Goal: Contribute content: Contribute content

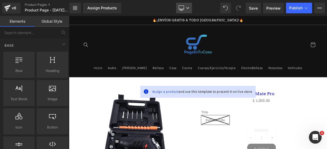
click at [182, 9] on icon at bounding box center [180, 9] width 5 height 0
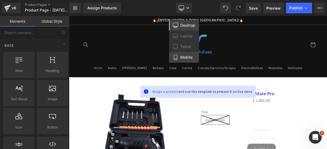
click at [182, 52] on link "Mobile" at bounding box center [184, 57] width 30 height 11
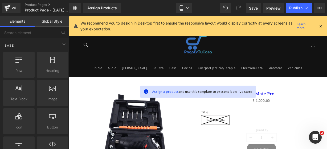
scroll to position [55, 0]
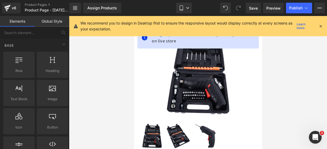
click at [318, 26] on div "We recommend you to design in Desktop first to ensure the responsive layout wou…" at bounding box center [199, 26] width 238 height 12
click at [319, 26] on icon at bounding box center [320, 26] width 5 height 5
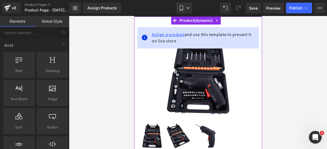
click at [174, 36] on span "Assign a product" at bounding box center [167, 35] width 33 height 6
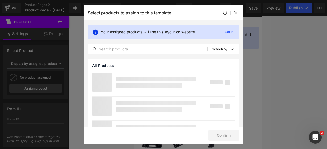
click at [146, 51] on input "text" at bounding box center [147, 49] width 119 height 6
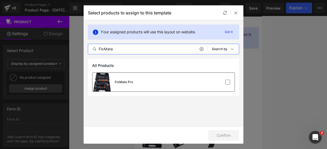
type input "FixMate"
click at [154, 82] on div "FixMate Pro" at bounding box center [163, 82] width 142 height 19
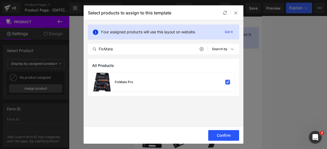
click at [228, 138] on button "Confirm" at bounding box center [223, 135] width 31 height 11
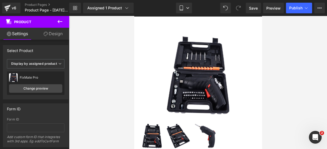
click at [56, 19] on button at bounding box center [60, 22] width 19 height 12
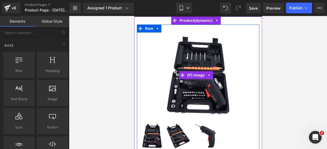
scroll to position [3, 0]
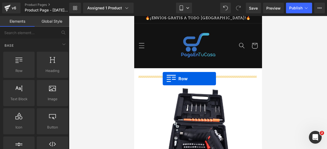
drag, startPoint x: 163, startPoint y: 83, endPoint x: 162, endPoint y: 78, distance: 4.3
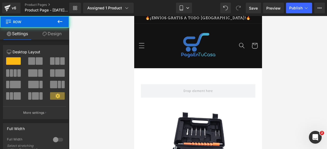
click at [64, 24] on button at bounding box center [60, 22] width 19 height 12
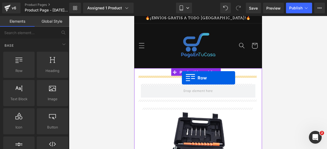
drag, startPoint x: 158, startPoint y: 75, endPoint x: 181, endPoint y: 78, distance: 22.8
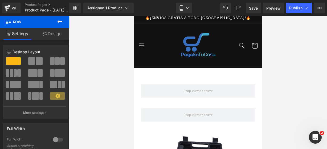
click at [61, 22] on icon at bounding box center [60, 21] width 6 height 6
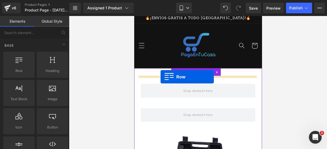
drag, startPoint x: 159, startPoint y: 81, endPoint x: 159, endPoint y: 75, distance: 6.4
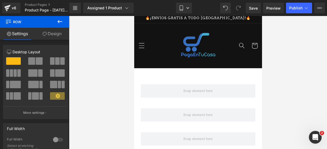
click at [57, 19] on icon at bounding box center [60, 21] width 6 height 6
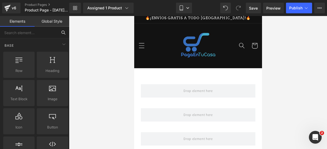
click at [33, 36] on input "text" at bounding box center [28, 33] width 57 height 12
type input "icon"
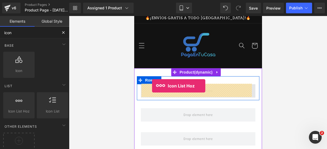
drag, startPoint x: 146, startPoint y: 116, endPoint x: 152, endPoint y: 86, distance: 31.3
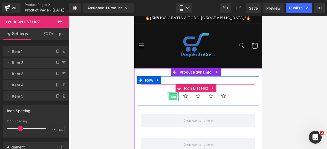
click at [169, 96] on span "Icon" at bounding box center [172, 96] width 9 height 6
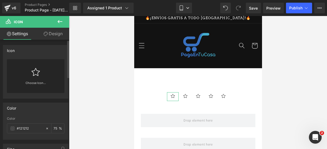
click at [52, 79] on div "Choose Icon..." at bounding box center [35, 76] width 57 height 34
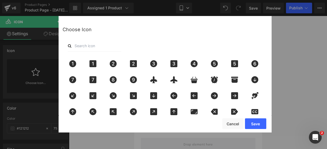
click at [87, 45] on input "text" at bounding box center [94, 46] width 53 height 12
type input "star"
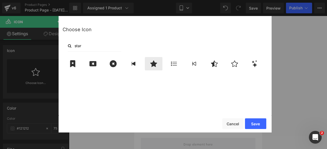
click at [153, 65] on icon at bounding box center [153, 63] width 7 height 6
click at [253, 121] on button "Save" at bounding box center [255, 123] width 21 height 11
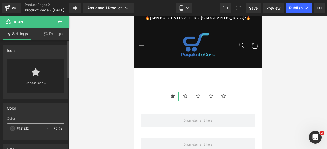
click at [11, 127] on span at bounding box center [12, 128] width 4 height 4
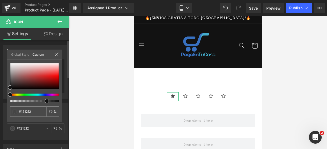
type input "#111111"
click at [17, 94] on div at bounding box center [32, 94] width 49 height 2
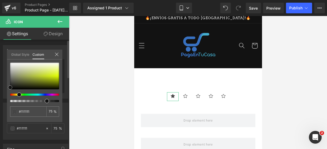
type input "#e0f82a"
click at [54, 74] on div at bounding box center [34, 76] width 49 height 27
click at [58, 55] on icon at bounding box center [57, 54] width 4 height 4
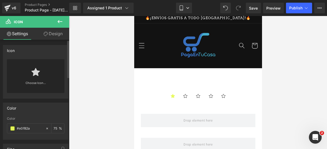
click at [59, 24] on icon at bounding box center [60, 21] width 6 height 6
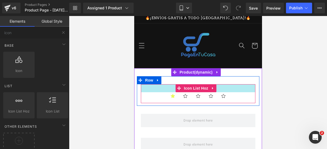
click at [145, 91] on div at bounding box center [197, 88] width 114 height 8
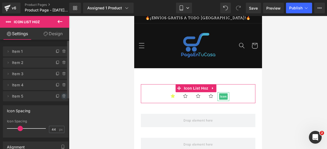
click at [64, 94] on span at bounding box center [64, 96] width 6 height 6
click at [64, 94] on button "Delete" at bounding box center [58, 96] width 17 height 7
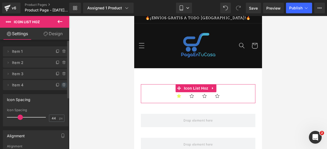
drag, startPoint x: 62, startPoint y: 86, endPoint x: 62, endPoint y: 82, distance: 4.5
click at [62, 85] on span at bounding box center [64, 85] width 6 height 6
click at [62, 84] on button "Delete" at bounding box center [59, 85] width 17 height 7
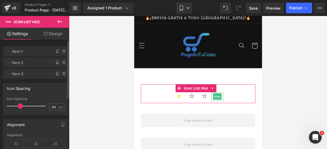
click at [62, 82] on div "Icon Spacing 44px Icon Spacing 44 px" at bounding box center [36, 97] width 72 height 36
click at [62, 78] on li "Delete Cancel Item 3 Item 3" at bounding box center [35, 74] width 65 height 10
click at [62, 76] on span at bounding box center [64, 73] width 6 height 6
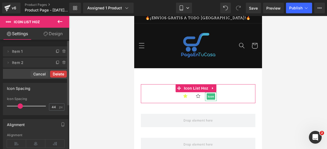
click at [62, 73] on button "Delete" at bounding box center [58, 73] width 17 height 7
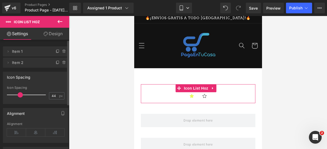
click at [62, 65] on span at bounding box center [64, 62] width 6 height 6
click at [62, 63] on button "Delete" at bounding box center [59, 62] width 17 height 7
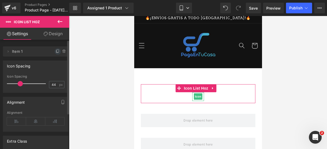
click at [56, 50] on icon at bounding box center [58, 51] width 4 height 4
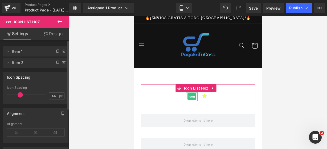
click at [56, 50] on icon at bounding box center [58, 51] width 4 height 4
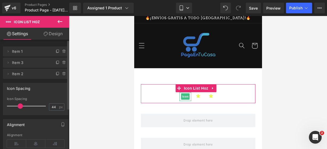
click at [56, 50] on icon at bounding box center [58, 51] width 4 height 4
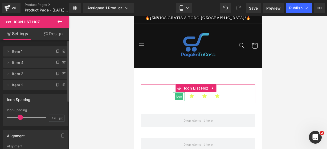
click at [56, 50] on icon at bounding box center [58, 51] width 4 height 4
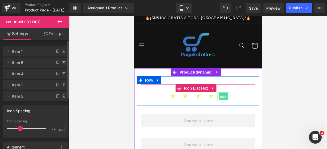
click at [221, 96] on span "Icon" at bounding box center [223, 96] width 9 height 6
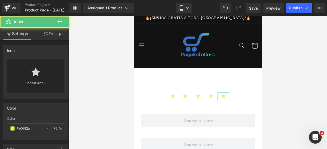
click at [42, 70] on div "Choose Icon..." at bounding box center [35, 76] width 57 height 34
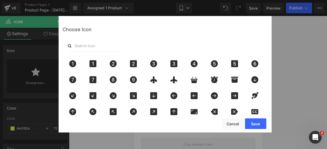
click at [86, 47] on input "text" at bounding box center [94, 46] width 53 height 12
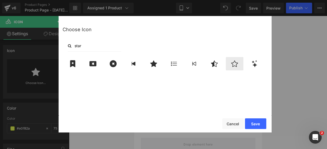
type input "star"
click at [232, 62] on icon at bounding box center [234, 63] width 11 height 7
click at [215, 62] on icon at bounding box center [214, 63] width 7 height 6
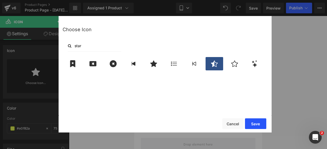
click at [250, 119] on button "Save" at bounding box center [255, 123] width 21 height 11
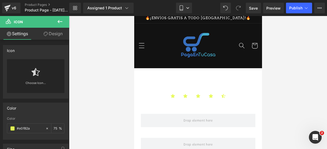
click at [62, 22] on icon at bounding box center [60, 21] width 6 height 6
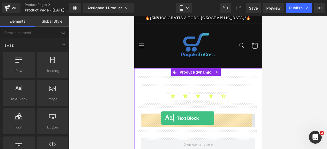
drag, startPoint x: 152, startPoint y: 107, endPoint x: 160, endPoint y: 118, distance: 13.7
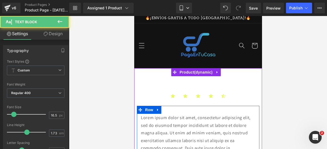
scroll to position [62, 0]
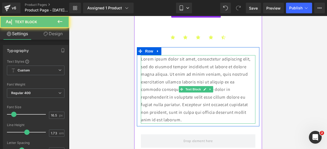
click at [199, 118] on p "Lorem ipsum dolor sit amet, consectetur adipiscing elit, sed do eiusmod tempor …" at bounding box center [197, 89] width 114 height 68
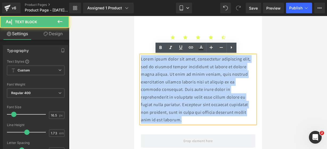
drag, startPoint x: 199, startPoint y: 118, endPoint x: 123, endPoint y: 50, distance: 101.7
click at [134, 50] on html "Ir directamente al contenido 🔥¡ENVÍOS GRATIS A TODO [GEOGRAPHIC_DATA]!🔥 Inicio …" at bounding box center [198, 20] width 128 height 133
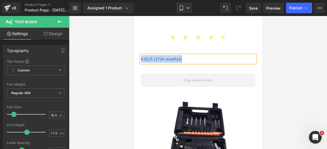
drag, startPoint x: 189, startPoint y: 59, endPoint x: 140, endPoint y: 58, distance: 49.2
click at [140, 58] on p "4.81/5 (1724 reseñas)" at bounding box center [197, 59] width 114 height 8
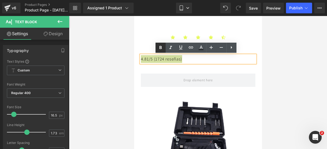
click at [158, 49] on icon at bounding box center [160, 47] width 6 height 6
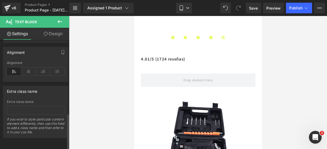
scroll to position [226, 0]
click at [28, 68] on icon at bounding box center [28, 71] width 14 height 8
drag, startPoint x: 64, startPoint y: 23, endPoint x: 63, endPoint y: 20, distance: 2.8
click at [63, 20] on button at bounding box center [60, 22] width 19 height 12
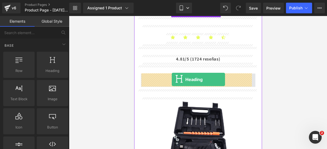
drag, startPoint x: 181, startPoint y: 86, endPoint x: 171, endPoint y: 79, distance: 12.3
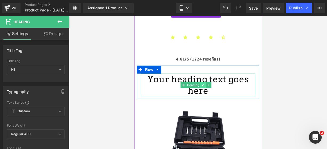
click at [201, 82] on link at bounding box center [203, 85] width 6 height 6
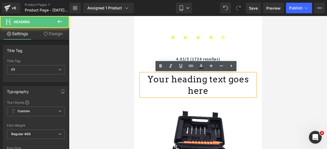
click at [246, 79] on h1 "Your heading text goes here" at bounding box center [197, 84] width 114 height 23
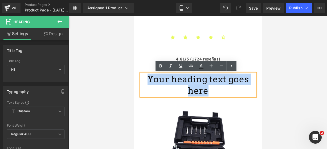
drag, startPoint x: 245, startPoint y: 79, endPoint x: 145, endPoint y: 77, distance: 100.8
click at [145, 77] on h1 "Your heading text goes here" at bounding box center [197, 84] width 114 height 23
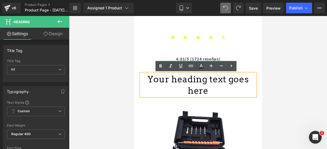
click at [246, 80] on h1 "Your heading text goes here" at bounding box center [197, 84] width 114 height 23
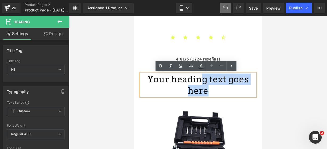
drag, startPoint x: 246, startPoint y: 80, endPoint x: 249, endPoint y: 77, distance: 4.2
click at [249, 77] on h1 "Your heading text goes here" at bounding box center [197, 84] width 114 height 23
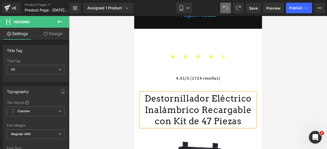
scroll to position [42, 0]
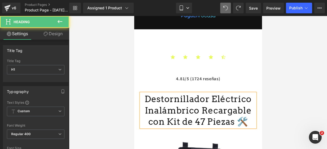
click at [239, 122] on h1 "Destornillador Eléctrico Inalámbrico Recargable con Kit de 47 Piezas 🛠️" at bounding box center [197, 110] width 114 height 34
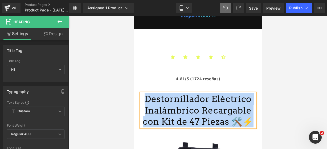
drag, startPoint x: 244, startPoint y: 124, endPoint x: 151, endPoint y: 96, distance: 97.4
click at [151, 96] on h1 "Destornillador Eléctrico Inalámbrico Recargable con Kit de 47 Piezas 🛠️⚡" at bounding box center [197, 110] width 114 height 34
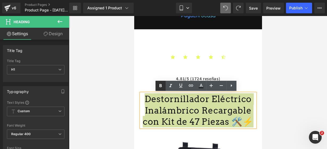
click at [159, 86] on icon at bounding box center [160, 85] width 6 height 6
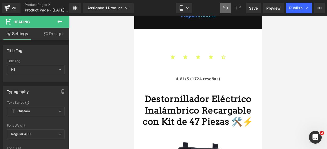
click at [59, 23] on icon at bounding box center [60, 21] width 6 height 6
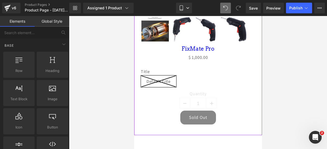
scroll to position [318, 0]
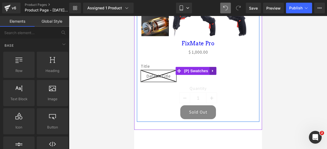
click at [214, 69] on link at bounding box center [212, 71] width 7 height 8
click at [215, 69] on icon at bounding box center [216, 71] width 4 height 4
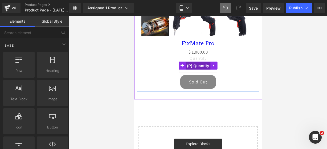
click at [202, 62] on span "(P) Quantity" at bounding box center [197, 66] width 25 height 8
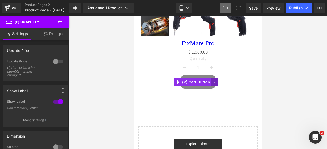
click at [215, 80] on icon at bounding box center [214, 82] width 4 height 4
click at [216, 80] on icon at bounding box center [218, 82] width 4 height 4
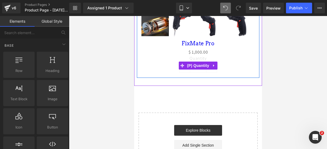
drag, startPoint x: 195, startPoint y: 61, endPoint x: 168, endPoint y: 64, distance: 27.0
click at [195, 61] on span "(P) Quantity" at bounding box center [197, 65] width 25 height 8
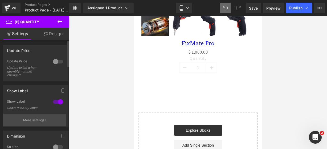
click at [35, 119] on p "More settings" at bounding box center [33, 120] width 21 height 5
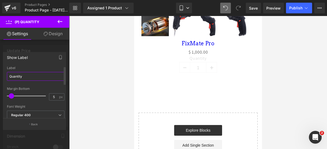
click at [44, 74] on input "Quantity" at bounding box center [35, 76] width 57 height 9
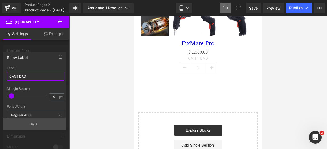
type input "CANTIDAD"
click at [41, 123] on button "Back" at bounding box center [34, 124] width 63 height 12
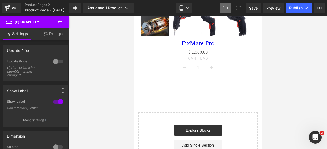
click at [64, 23] on button at bounding box center [60, 22] width 19 height 12
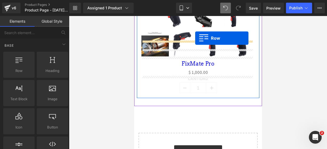
scroll to position [281, 0]
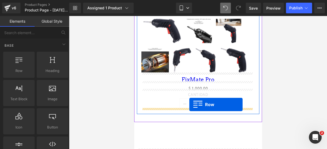
drag, startPoint x: 151, startPoint y: 72, endPoint x: 189, endPoint y: 104, distance: 49.6
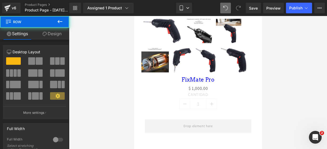
click at [59, 24] on icon at bounding box center [60, 21] width 6 height 6
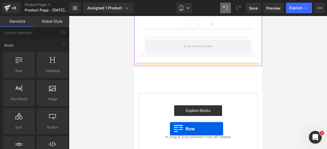
scroll to position [366, 0]
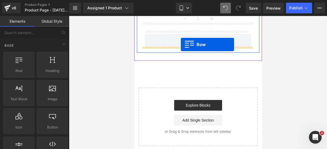
drag, startPoint x: 156, startPoint y: 78, endPoint x: 180, endPoint y: 44, distance: 41.7
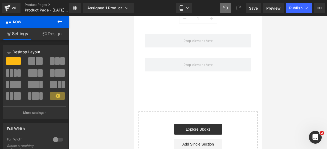
click at [60, 22] on icon at bounding box center [60, 21] width 6 height 6
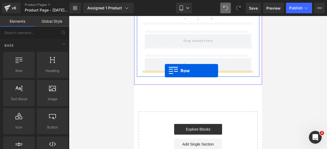
drag, startPoint x: 150, startPoint y: 73, endPoint x: 164, endPoint y: 70, distance: 14.8
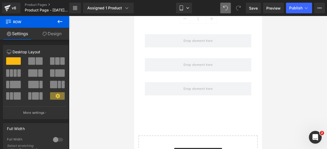
click at [59, 24] on icon at bounding box center [60, 21] width 6 height 6
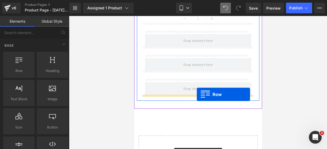
drag, startPoint x: 150, startPoint y: 82, endPoint x: 195, endPoint y: 94, distance: 47.2
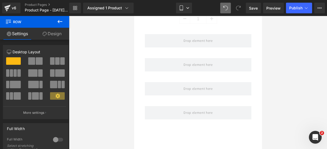
click at [63, 24] on button at bounding box center [60, 22] width 19 height 12
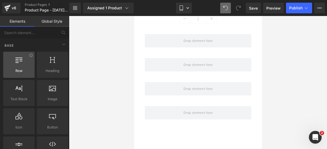
click at [16, 67] on div at bounding box center [19, 62] width 28 height 12
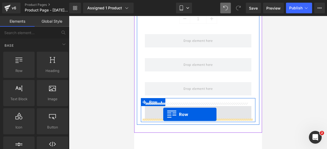
drag, startPoint x: 150, startPoint y: 83, endPoint x: 163, endPoint y: 114, distance: 33.7
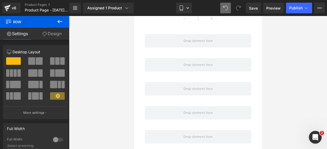
click at [58, 25] on button at bounding box center [60, 22] width 19 height 12
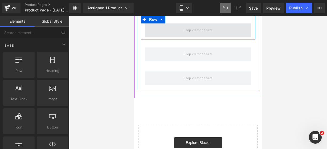
scroll to position [426, 0]
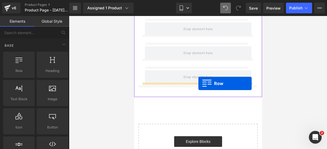
drag, startPoint x: 156, startPoint y: 82, endPoint x: 198, endPoint y: 83, distance: 42.3
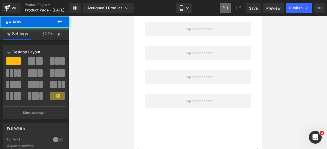
click at [65, 22] on button at bounding box center [60, 22] width 19 height 12
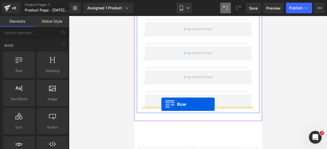
drag, startPoint x: 159, startPoint y: 76, endPoint x: 161, endPoint y: 104, distance: 28.3
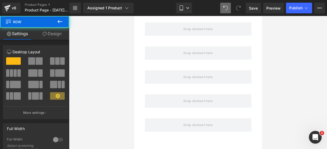
click at [66, 24] on button at bounding box center [60, 22] width 19 height 12
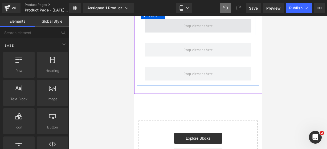
scroll to position [478, 0]
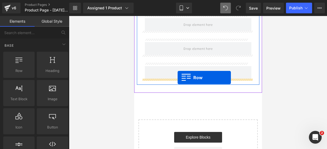
drag, startPoint x: 164, startPoint y: 75, endPoint x: 177, endPoint y: 77, distance: 13.7
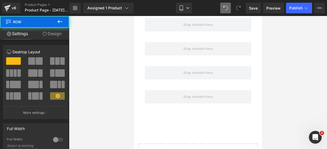
click at [62, 24] on icon at bounding box center [60, 21] width 6 height 6
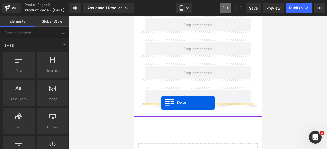
drag, startPoint x: 157, startPoint y: 84, endPoint x: 161, endPoint y: 103, distance: 18.7
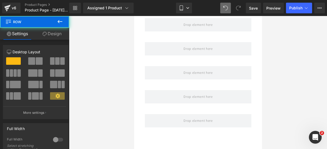
click at [63, 20] on button at bounding box center [60, 22] width 19 height 12
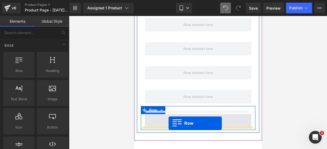
drag, startPoint x: 153, startPoint y: 82, endPoint x: 168, endPoint y: 123, distance: 43.2
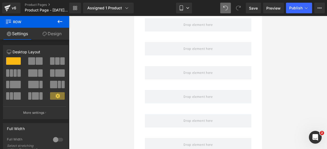
click at [58, 23] on icon at bounding box center [60, 21] width 6 height 6
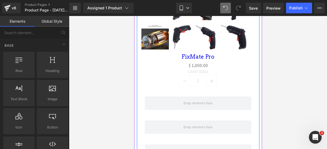
scroll to position [304, 0]
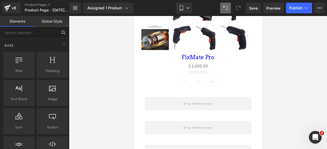
click at [36, 34] on input "text" at bounding box center [28, 33] width 57 height 12
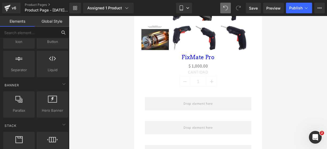
scroll to position [86, 0]
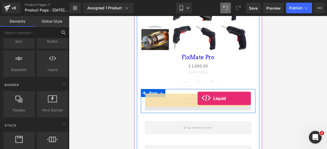
drag, startPoint x: 183, startPoint y: 85, endPoint x: 197, endPoint y: 98, distance: 19.4
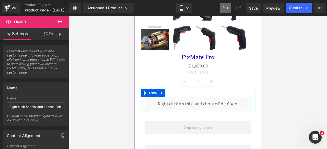
click at [203, 99] on div "Liquid" at bounding box center [197, 103] width 106 height 13
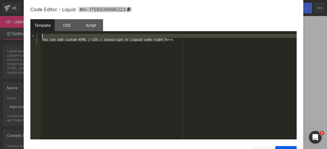
drag, startPoint x: 180, startPoint y: 39, endPoint x: 144, endPoint y: 25, distance: 38.9
click at [144, 25] on div "Template CSS Script Data 1 2 3 You can add custom HTML / CSS / Javascript or Li…" at bounding box center [163, 79] width 266 height 120
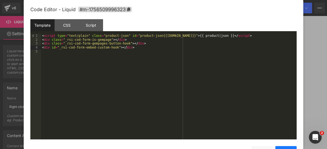
click at [277, 147] on button "Save" at bounding box center [285, 151] width 21 height 11
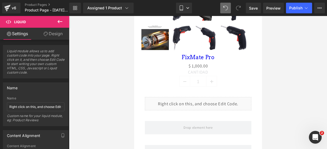
click at [62, 23] on icon at bounding box center [60, 21] width 6 height 6
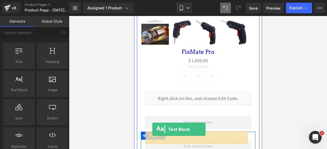
scroll to position [314, 0]
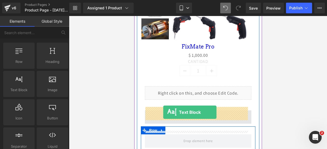
drag, startPoint x: 158, startPoint y: 98, endPoint x: 163, endPoint y: 112, distance: 14.7
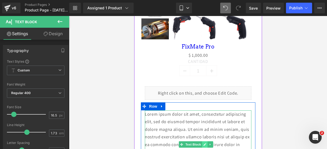
click at [204, 141] on link at bounding box center [205, 144] width 6 height 6
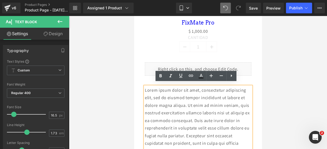
scroll to position [345, 0]
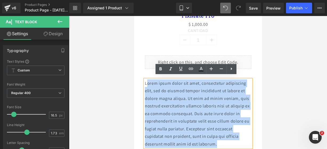
drag, startPoint x: 233, startPoint y: 141, endPoint x: 146, endPoint y: 78, distance: 107.3
click at [146, 79] on p "Lorem ipsum dolor sit amet, consectetur adipiscing elit, sed do eiusmod tempor …" at bounding box center [197, 113] width 106 height 68
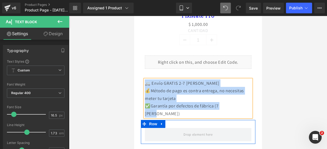
drag, startPoint x: 236, startPoint y: 101, endPoint x: 139, endPoint y: 75, distance: 99.9
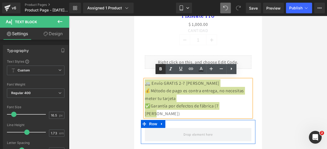
click at [157, 68] on icon at bounding box center [160, 69] width 6 height 6
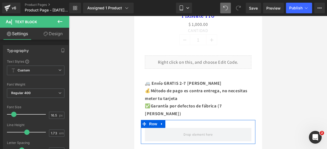
click at [65, 20] on button at bounding box center [60, 22] width 19 height 12
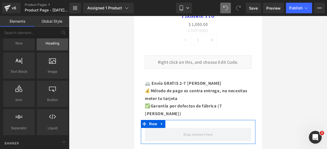
scroll to position [28, 0]
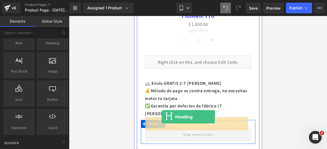
drag, startPoint x: 184, startPoint y: 61, endPoint x: 161, endPoint y: 116, distance: 60.0
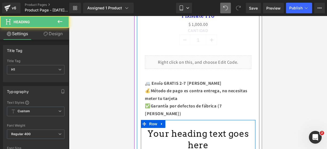
click at [186, 128] on h1 "Your heading text goes here" at bounding box center [197, 139] width 106 height 23
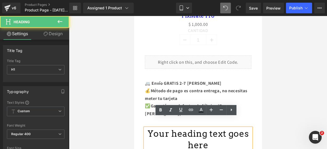
click at [229, 132] on h1 "Your heading text goes here" at bounding box center [197, 139] width 106 height 23
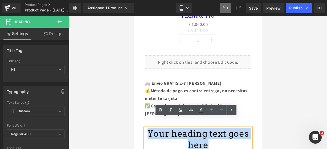
drag, startPoint x: 229, startPoint y: 132, endPoint x: 149, endPoint y: 125, distance: 79.8
click at [149, 128] on h1 "Your heading text goes here" at bounding box center [197, 139] width 106 height 23
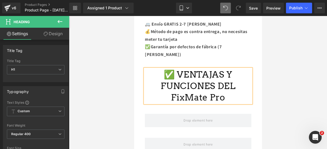
scroll to position [404, 0]
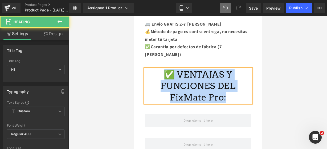
drag, startPoint x: 227, startPoint y: 89, endPoint x: 155, endPoint y: 66, distance: 74.9
click at [155, 69] on h1 "✅ VENTAJAS Y FUNCIONES DEL FixMate Pro:" at bounding box center [197, 86] width 106 height 34
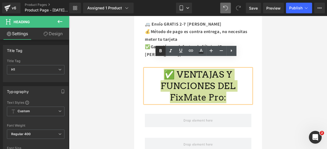
click at [159, 51] on icon at bounding box center [160, 51] width 6 height 6
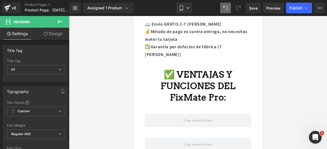
click at [60, 24] on icon at bounding box center [60, 21] width 6 height 6
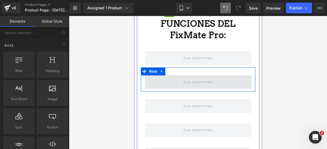
scroll to position [455, 0]
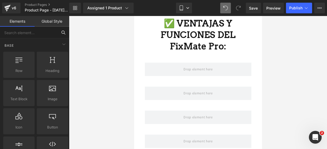
click at [47, 33] on input "text" at bounding box center [28, 33] width 57 height 12
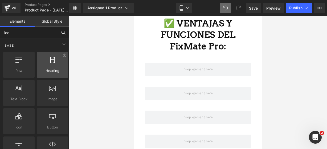
type input "icon"
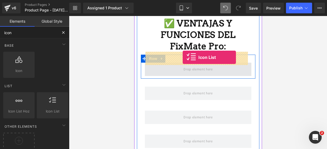
drag, startPoint x: 182, startPoint y: 115, endPoint x: 264, endPoint y: 83, distance: 87.9
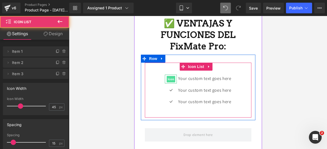
click at [168, 76] on span "Icon" at bounding box center [170, 79] width 9 height 6
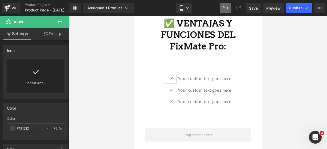
click at [58, 76] on div "Choose Icon..." at bounding box center [35, 76] width 57 height 34
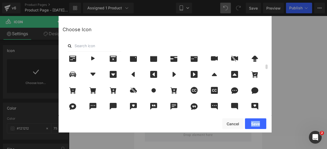
scroll to position [127, 0]
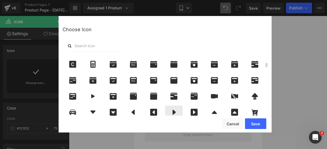
click at [174, 110] on icon at bounding box center [173, 112] width 11 height 7
drag, startPoint x: 251, startPoint y: 127, endPoint x: 116, endPoint y: 111, distance: 135.0
click at [251, 127] on button "Save" at bounding box center [255, 123] width 21 height 11
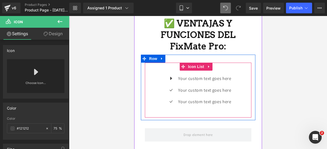
click at [157, 86] on div "Icon Your custom text goes here Text Block Icon Your custom text goes here Text…" at bounding box center [197, 91] width 106 height 35
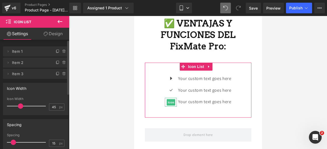
click at [62, 72] on icon at bounding box center [64, 74] width 4 height 4
click at [62, 72] on button "Delete" at bounding box center [59, 73] width 17 height 7
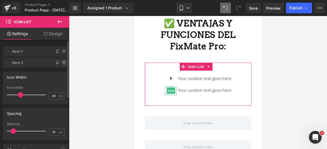
click at [63, 64] on icon at bounding box center [64, 62] width 4 height 4
click at [63, 63] on button "Delete" at bounding box center [58, 62] width 17 height 7
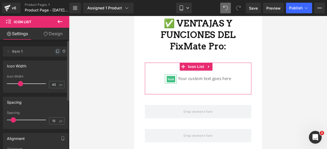
click at [56, 49] on span at bounding box center [58, 51] width 6 height 6
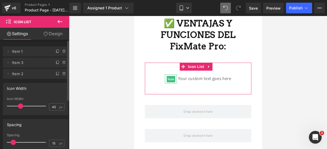
click at [56, 49] on span at bounding box center [58, 51] width 6 height 6
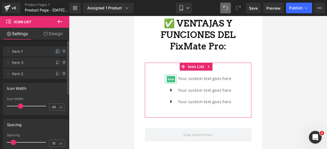
click at [56, 50] on icon at bounding box center [58, 51] width 4 height 4
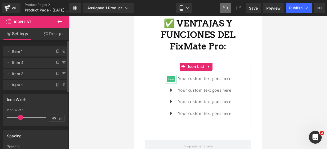
click at [56, 50] on icon at bounding box center [58, 51] width 4 height 4
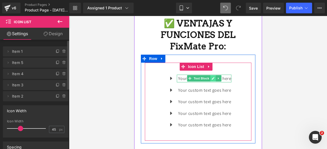
click at [211, 77] on icon at bounding box center [212, 78] width 3 height 3
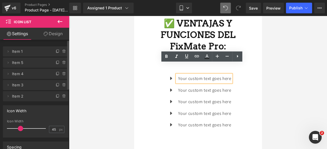
click at [229, 74] on div "Your custom text goes here" at bounding box center [203, 78] width 54 height 8
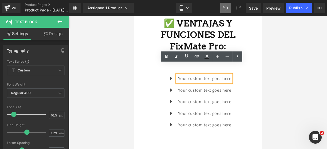
click at [229, 74] on div "Your custom text goes here" at bounding box center [203, 78] width 54 height 8
drag, startPoint x: 229, startPoint y: 68, endPoint x: 175, endPoint y: 66, distance: 53.5
click at [176, 74] on div "Your custom text goes here" at bounding box center [203, 78] width 54 height 8
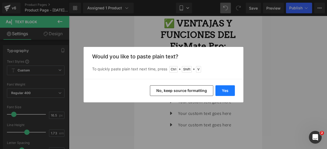
click at [230, 86] on button "Yes" at bounding box center [224, 90] width 19 height 11
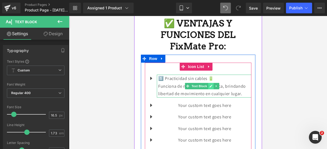
click at [208, 83] on link at bounding box center [211, 86] width 6 height 6
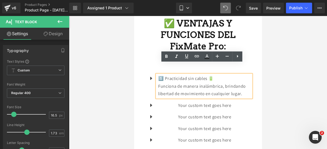
click at [244, 84] on p "Funciona de manera inalámbrica, brindando libertad de movimiento en cualquier l…" at bounding box center [204, 89] width 93 height 15
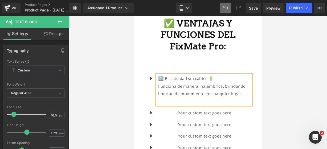
click at [220, 74] on p "1️⃣ Practicidad sin cables 🔋" at bounding box center [204, 78] width 93 height 8
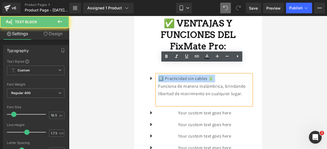
drag, startPoint x: 221, startPoint y: 66, endPoint x: 266, endPoint y: 79, distance: 47.2
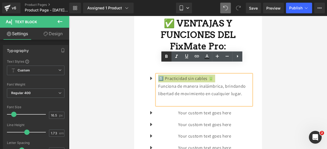
click at [169, 52] on link at bounding box center [166, 56] width 10 height 10
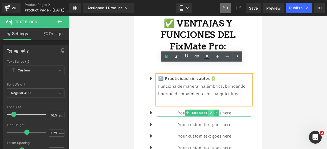
click at [211, 111] on icon at bounding box center [210, 112] width 3 height 3
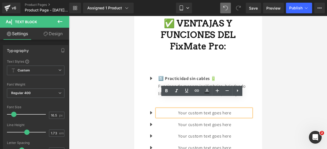
click at [233, 109] on p "Your custom text goes here" at bounding box center [204, 113] width 93 height 8
drag, startPoint x: 233, startPoint y: 101, endPoint x: 158, endPoint y: 100, distance: 74.7
click at [158, 109] on p "Your custom text goes here" at bounding box center [204, 113] width 93 height 8
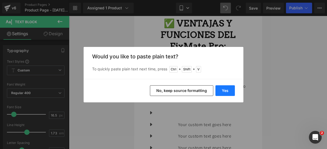
click at [221, 88] on button "Yes" at bounding box center [224, 90] width 19 height 11
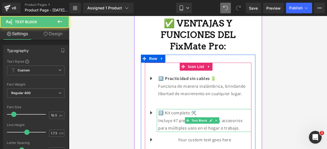
click at [243, 116] on p "Incluye 47 piezas entre puntas y accesorios para múltiples usos en el hogar o t…" at bounding box center [204, 123] width 93 height 15
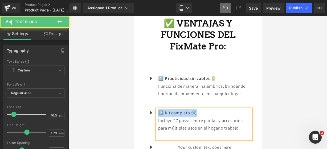
drag, startPoint x: 207, startPoint y: 100, endPoint x: 156, endPoint y: 101, distance: 50.8
click at [156, 109] on div "2️⃣ Kit completo 🛠️ Incluye 47 piezas entre puntas y accesorios para múltiples …" at bounding box center [203, 124] width 94 height 30
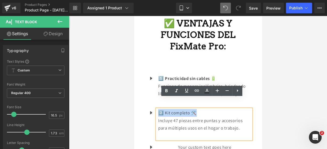
click at [161, 93] on div "1️⃣ Practicidad sin cables 🔋 Funciona de manera inalámbrica, brindando libertad…" at bounding box center [203, 89] width 94 height 30
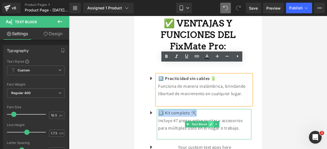
click at [210, 122] on icon at bounding box center [210, 123] width 3 height 3
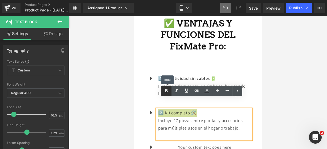
click at [165, 86] on link at bounding box center [166, 91] width 10 height 10
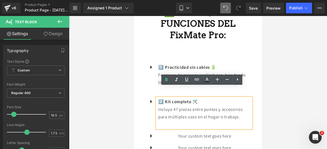
scroll to position [467, 0]
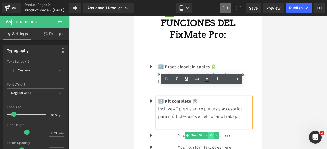
click at [210, 134] on icon at bounding box center [210, 135] width 3 height 3
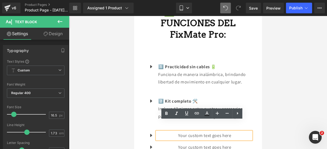
click at [232, 131] on p "Your custom text goes here" at bounding box center [204, 135] width 93 height 8
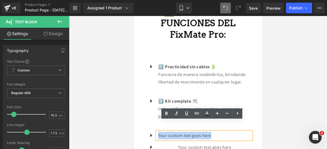
drag, startPoint x: 215, startPoint y: 126, endPoint x: 158, endPoint y: 123, distance: 57.0
click at [158, 131] on p "Your custom text goes here" at bounding box center [204, 135] width 93 height 8
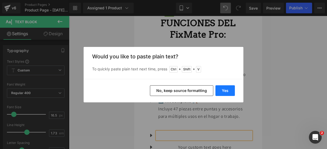
click at [230, 87] on button "Yes" at bounding box center [224, 90] width 19 height 11
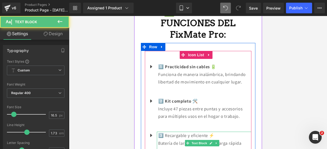
click at [217, 139] on p "Batería de larga duración con carga rápida para estar siempre listo." at bounding box center [204, 146] width 93 height 15
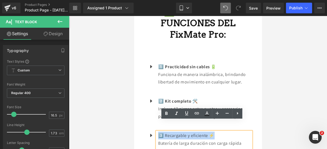
drag, startPoint x: 221, startPoint y: 126, endPoint x: 159, endPoint y: 122, distance: 62.3
click at [159, 131] on p "3️⃣ Recargable y eficiente ⚡" at bounding box center [204, 135] width 93 height 8
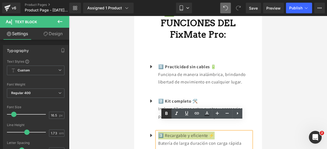
click at [165, 115] on icon at bounding box center [166, 113] width 6 height 6
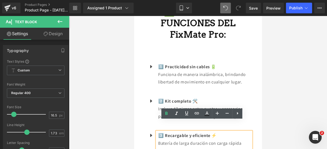
click at [211, 141] on p "Batería de larga duración con carga rápida para estar siempre listo." at bounding box center [204, 146] width 93 height 15
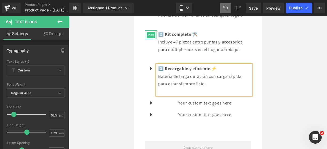
scroll to position [541, 0]
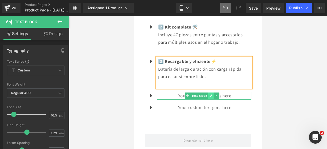
click at [212, 94] on icon at bounding box center [210, 95] width 3 height 3
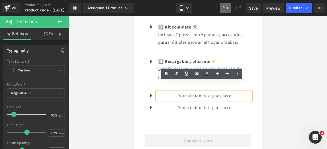
click at [229, 92] on p "Your custom text goes here" at bounding box center [204, 96] width 93 height 8
click at [225, 92] on p "Your custom text goes here" at bounding box center [204, 96] width 93 height 8
drag, startPoint x: 225, startPoint y: 86, endPoint x: 157, endPoint y: 84, distance: 67.9
click at [157, 92] on div "Your custom text goes here" at bounding box center [203, 96] width 94 height 8
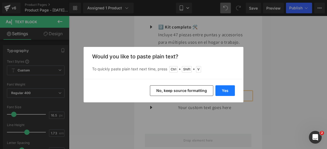
click at [224, 85] on button "Yes" at bounding box center [224, 90] width 19 height 11
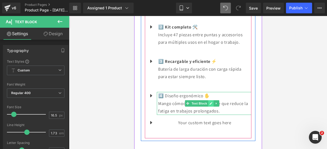
click at [211, 100] on link at bounding box center [211, 103] width 6 height 6
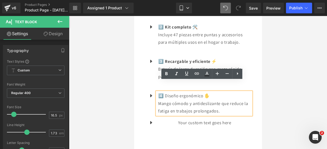
click at [227, 99] on p "Mango cómodo y antideslizante que reduce la fatiga en trabajos prolongados." at bounding box center [204, 106] width 93 height 15
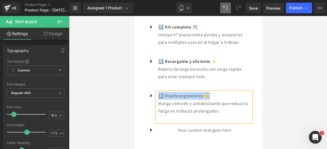
drag, startPoint x: 214, startPoint y: 84, endPoint x: 160, endPoint y: 82, distance: 53.5
click at [160, 92] on p "4️⃣ Diseño ergonómico ✋" at bounding box center [204, 96] width 93 height 8
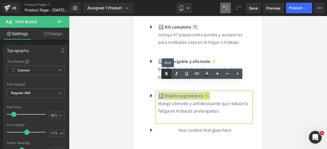
click at [166, 77] on link at bounding box center [166, 74] width 10 height 10
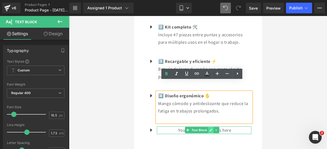
click at [211, 127] on link at bounding box center [211, 130] width 6 height 6
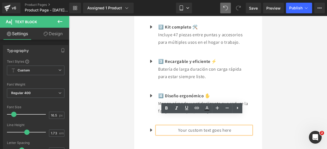
drag, startPoint x: 232, startPoint y: 115, endPoint x: 231, endPoint y: 118, distance: 3.0
click at [232, 126] on p "Your custom text goes here" at bounding box center [204, 130] width 93 height 8
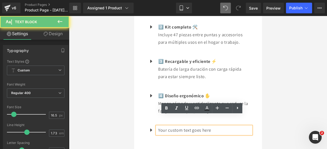
click at [231, 126] on p "Your custom text goes here" at bounding box center [204, 130] width 93 height 8
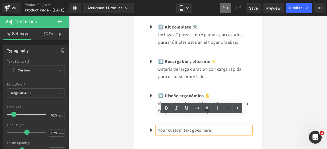
drag, startPoint x: 231, startPoint y: 118, endPoint x: 169, endPoint y: 117, distance: 62.8
click at [170, 126] on p "Your custom text goes here" at bounding box center [204, 130] width 93 height 8
click at [157, 126] on div "Your custom text goes here" at bounding box center [203, 130] width 94 height 8
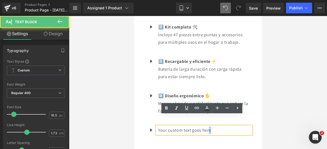
click at [211, 126] on p "Your custom text goes here" at bounding box center [204, 130] width 93 height 8
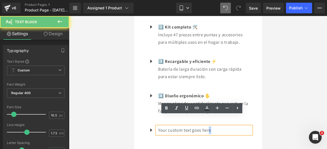
click at [211, 126] on p "Your custom text goes here" at bounding box center [204, 130] width 93 height 8
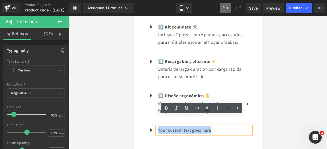
drag, startPoint x: 211, startPoint y: 120, endPoint x: 157, endPoint y: 120, distance: 54.3
click at [157, 126] on div "Your custom text goes here" at bounding box center [203, 130] width 94 height 8
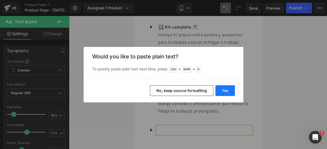
click at [231, 86] on button "Yes" at bounding box center [224, 90] width 19 height 11
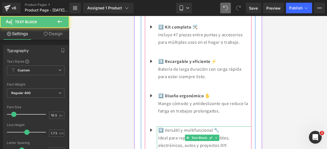
click at [230, 134] on p "Ideal para reparaciones de muebles, electrónicos, autos y proyectos DIY." at bounding box center [204, 141] width 93 height 15
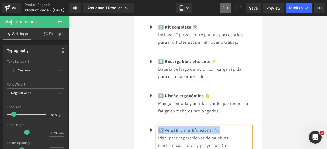
drag, startPoint x: 224, startPoint y: 117, endPoint x: 158, endPoint y: 113, distance: 66.3
click at [158, 113] on ul "Icon 1️⃣ Practicidad sin cables 🔋 Funciona de manera inalámbrica, brindando lib…" at bounding box center [197, 75] width 106 height 172
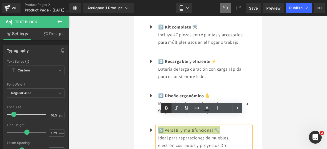
click at [165, 106] on icon at bounding box center [166, 107] width 2 height 3
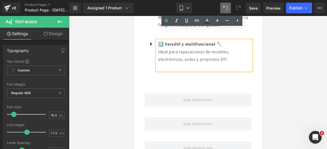
scroll to position [628, 0]
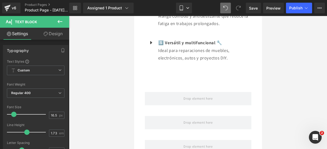
click at [60, 22] on icon at bounding box center [60, 21] width 6 height 6
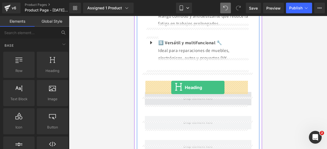
drag, startPoint x: 191, startPoint y: 93, endPoint x: 171, endPoint y: 87, distance: 21.2
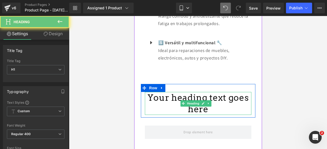
click at [208, 98] on h1 "Your heading text goes here" at bounding box center [197, 103] width 106 height 23
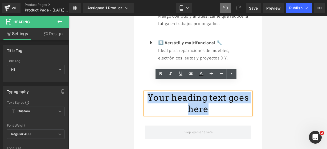
drag, startPoint x: 208, startPoint y: 98, endPoint x: 134, endPoint y: 63, distance: 82.8
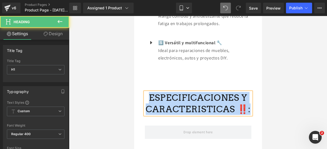
drag, startPoint x: 243, startPoint y: 99, endPoint x: 145, endPoint y: 79, distance: 100.8
click at [145, 84] on div "ESPECIFICACIONES Y CARACTERISTICAS ‼️: Heading Row" at bounding box center [197, 101] width 114 height 34
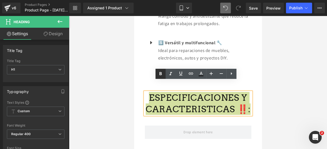
click at [159, 70] on icon at bounding box center [160, 73] width 6 height 6
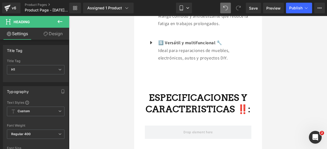
click at [58, 20] on icon at bounding box center [60, 21] width 6 height 6
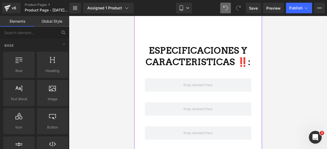
scroll to position [676, 0]
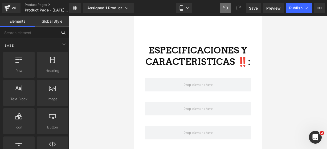
click at [44, 32] on input "text" at bounding box center [28, 33] width 57 height 12
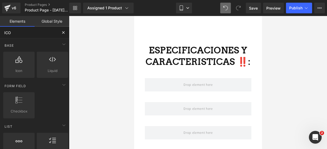
type input "ICON"
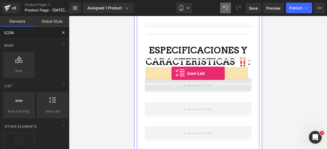
drag, startPoint x: 183, startPoint y: 126, endPoint x: 171, endPoint y: 73, distance: 54.6
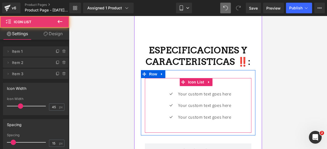
click at [172, 78] on div "Icon Your custom text goes here Text Block Icon Your custom text goes here Text…" at bounding box center [197, 105] width 106 height 55
drag, startPoint x: 167, startPoint y: 82, endPoint x: 136, endPoint y: 79, distance: 31.3
click at [167, 91] on span "Icon" at bounding box center [170, 94] width 9 height 6
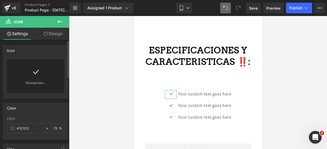
click at [38, 69] on icon at bounding box center [35, 72] width 9 height 9
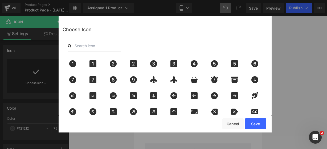
click at [82, 45] on input "text" at bounding box center [94, 46] width 53 height 12
type input "pin"
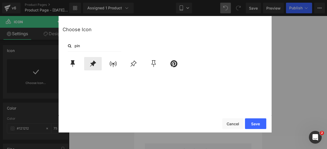
click at [94, 65] on icon at bounding box center [92, 63] width 11 height 7
click at [248, 120] on button "Save" at bounding box center [255, 123] width 21 height 11
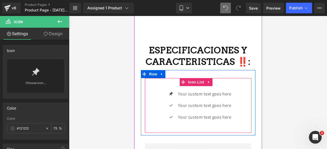
click at [149, 99] on div "Icon Your custom text goes here Text Block Icon Your custom text goes here Text…" at bounding box center [197, 107] width 106 height 35
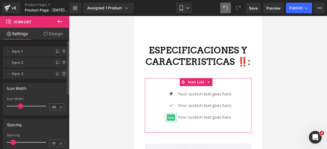
click at [63, 75] on icon at bounding box center [64, 74] width 4 height 4
drag, startPoint x: 63, startPoint y: 75, endPoint x: 62, endPoint y: 71, distance: 3.7
click at [62, 71] on div "Delete Cancel" at bounding box center [35, 74] width 65 height 10
drag, startPoint x: 60, startPoint y: 71, endPoint x: 59, endPoint y: 81, distance: 9.6
click at [60, 72] on button "Delete" at bounding box center [58, 73] width 17 height 7
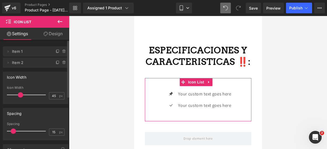
click at [60, 81] on div "Icon Width" at bounding box center [35, 77] width 65 height 10
click at [63, 64] on icon at bounding box center [64, 62] width 4 height 4
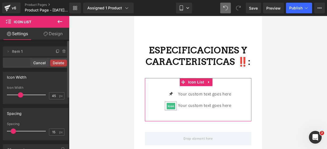
click at [63, 64] on button "Delete" at bounding box center [58, 62] width 17 height 7
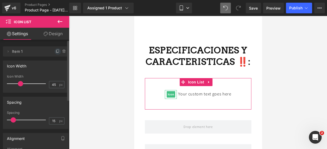
click at [56, 50] on icon at bounding box center [58, 51] width 4 height 4
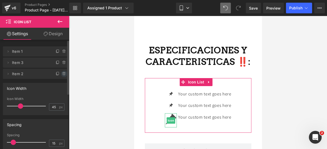
click at [63, 74] on icon at bounding box center [64, 74] width 2 height 2
click at [62, 71] on button "Delete" at bounding box center [58, 73] width 17 height 7
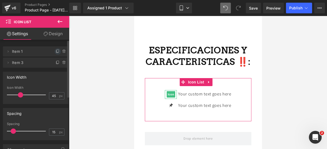
click at [57, 53] on icon at bounding box center [58, 51] width 4 height 4
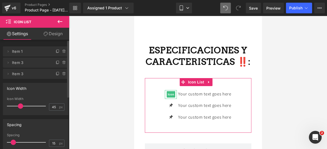
click at [57, 53] on icon at bounding box center [58, 51] width 4 height 4
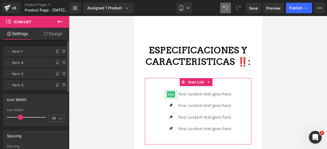
click at [57, 53] on icon at bounding box center [58, 51] width 4 height 4
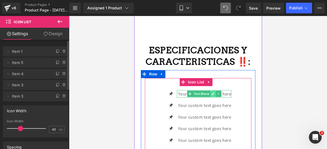
click at [211, 92] on icon at bounding box center [212, 93] width 3 height 3
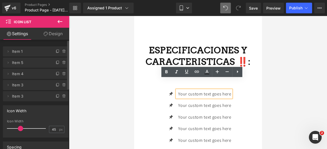
click at [229, 90] on div "Your custom text goes here" at bounding box center [203, 94] width 54 height 8
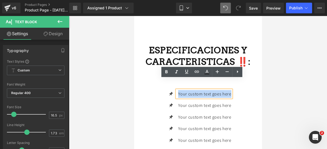
drag, startPoint x: 229, startPoint y: 83, endPoint x: 176, endPoint y: 82, distance: 53.2
click at [176, 90] on div "Your custom text goes here" at bounding box center [203, 94] width 54 height 8
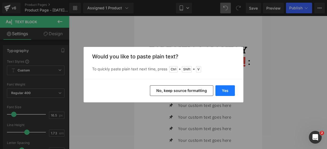
click at [224, 90] on button "Yes" at bounding box center [224, 90] width 19 height 11
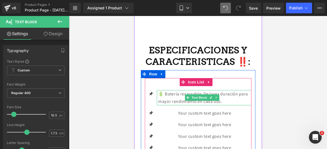
click at [212, 96] on icon at bounding box center [210, 97] width 3 height 3
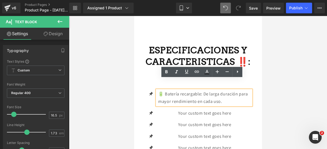
click at [222, 90] on p "🔋 Batería recargable: De larga duración para mayor rendimiento en cada uso." at bounding box center [204, 97] width 93 height 15
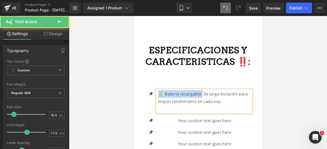
drag, startPoint x: 201, startPoint y: 83, endPoint x: 150, endPoint y: 78, distance: 50.8
click at [150, 78] on div "Icon 🔋 Batería recargable: De larga duración para mayor rendimiento en cada uso…" at bounding box center [197, 124] width 106 height 93
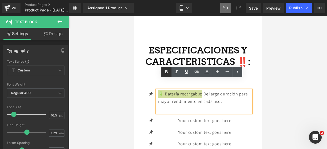
click at [168, 73] on icon at bounding box center [166, 72] width 6 height 6
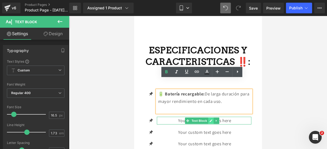
click at [212, 119] on icon at bounding box center [210, 120] width 3 height 3
click at [212, 116] on p "Your custom text goes here" at bounding box center [204, 120] width 93 height 8
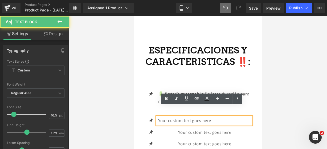
click at [222, 116] on p "Your custom text goes here" at bounding box center [204, 120] width 93 height 8
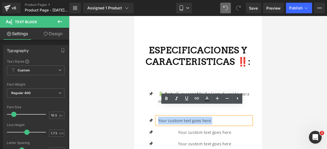
drag, startPoint x: 222, startPoint y: 109, endPoint x: 155, endPoint y: 107, distance: 67.0
click at [155, 116] on li "Icon Your custom text goes here Text Block" at bounding box center [197, 120] width 106 height 8
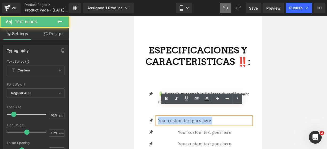
click at [216, 116] on p "Your custom text goes here" at bounding box center [204, 120] width 93 height 8
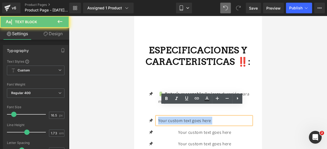
click at [216, 116] on p "Your custom text goes here" at bounding box center [204, 120] width 93 height 8
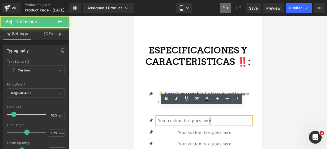
click at [211, 116] on p "Your custom text goes here" at bounding box center [204, 120] width 93 height 8
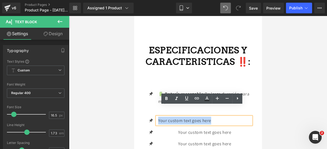
drag, startPoint x: 211, startPoint y: 108, endPoint x: 157, endPoint y: 107, distance: 54.5
click at [157, 116] on div "Your custom text goes here" at bounding box center [203, 120] width 94 height 8
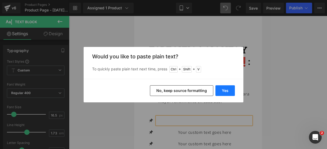
click at [218, 91] on button "Yes" at bounding box center [224, 90] width 19 height 11
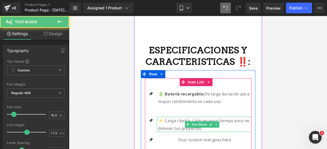
click at [215, 116] on p "⚡ Carga rápida: Listo en poco tiempo para no detener tus proyectos." at bounding box center [204, 123] width 93 height 15
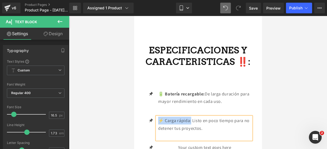
drag, startPoint x: 191, startPoint y: 109, endPoint x: 156, endPoint y: 107, distance: 34.7
click at [156, 116] on div "⚡ Carga rápida: Listo en poco tiempo para no detener tus proyectos." at bounding box center [203, 127] width 94 height 23
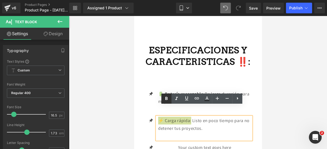
click at [165, 99] on icon at bounding box center [166, 98] width 2 height 3
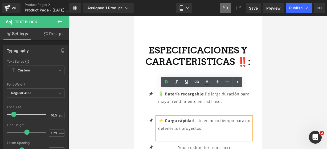
scroll to position [697, 0]
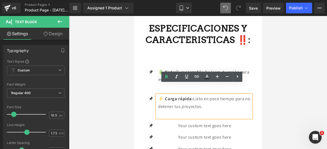
click at [216, 122] on div "Your custom text goes here Text Block" at bounding box center [203, 126] width 94 height 8
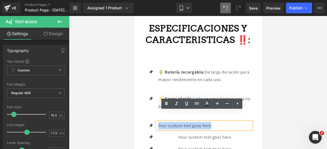
drag, startPoint x: 216, startPoint y: 115, endPoint x: 158, endPoint y: 115, distance: 57.7
click at [158, 122] on p "Your custom text goes here" at bounding box center [204, 126] width 93 height 8
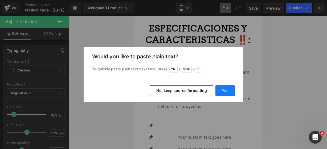
click at [221, 91] on button "Yes" at bounding box center [224, 90] width 19 height 11
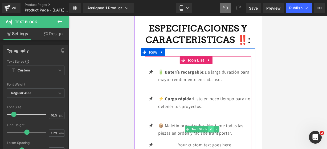
click at [211, 128] on icon at bounding box center [210, 129] width 3 height 3
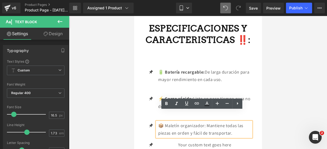
click at [238, 123] on p "📦 Maletín organizador: Mantiene todas las piezas en orden y fácil de transporta…" at bounding box center [204, 129] width 93 height 15
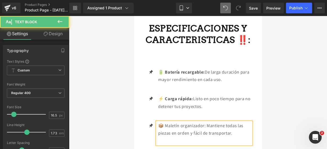
click at [205, 122] on p "📦 Maletín organizador: Mantiene todas las piezas en orden y fácil de transporta…" at bounding box center [204, 129] width 93 height 15
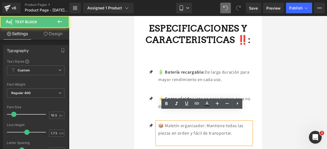
click at [206, 122] on p "📦 Maletín organizador: Mantiene todas las piezas en orden y fácil de transporta…" at bounding box center [204, 129] width 93 height 15
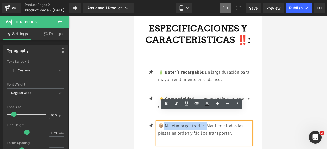
drag, startPoint x: 206, startPoint y: 114, endPoint x: 160, endPoint y: 113, distance: 45.5
click at [161, 122] on p "📦 Maletín organizador: Mantiene todas las piezas en orden y fácil de transporta…" at bounding box center [204, 129] width 93 height 15
click at [159, 122] on p "📦 Maletín organizador: Mantiene todas las piezas en orden y fácil de transporta…" at bounding box center [204, 129] width 93 height 15
drag, startPoint x: 159, startPoint y: 113, endPoint x: 207, endPoint y: 116, distance: 49.0
click at [207, 122] on p "📦 Maletín organizador: Mantiene todas las piezas en orden y fácil de transporta…" at bounding box center [204, 129] width 93 height 15
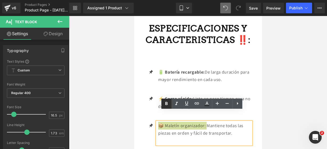
click at [163, 104] on icon at bounding box center [166, 103] width 6 height 6
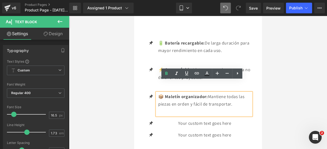
scroll to position [728, 0]
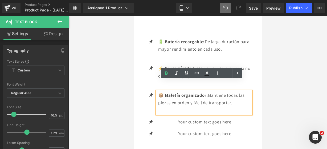
click at [214, 118] on div "Your custom text goes here Text Block" at bounding box center [203, 122] width 94 height 8
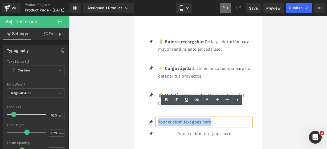
drag, startPoint x: 214, startPoint y: 111, endPoint x: 157, endPoint y: 109, distance: 56.4
click at [157, 118] on div "Your custom text goes here" at bounding box center [203, 122] width 94 height 8
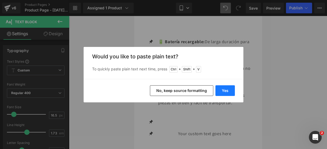
click at [226, 88] on button "Yes" at bounding box center [224, 90] width 19 height 11
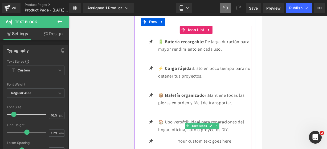
click at [236, 118] on p "🏠 Uso versátil: Ideal para reparaciones del hogar, oficina, auto o proyectos DI…" at bounding box center [204, 125] width 93 height 15
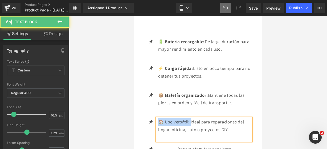
drag, startPoint x: 190, startPoint y: 112, endPoint x: 158, endPoint y: 110, distance: 31.7
click at [158, 118] on p "🏠 Uso versátil: Ideal para reparaciones del hogar, oficina, auto o proyectos DI…" at bounding box center [204, 125] width 93 height 15
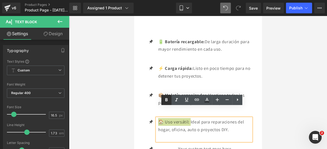
click at [165, 99] on icon at bounding box center [166, 99] width 2 height 3
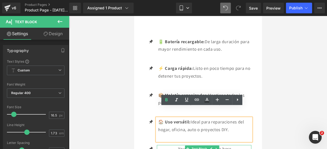
click at [213, 145] on link at bounding box center [211, 148] width 6 height 6
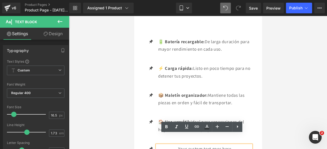
click at [232, 145] on p "Your custom text goes here" at bounding box center [204, 149] width 93 height 8
drag, startPoint x: 232, startPoint y: 139, endPoint x: 222, endPoint y: 138, distance: 10.2
click at [222, 145] on p "Your custom text goes here" at bounding box center [204, 149] width 93 height 8
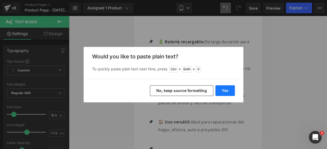
click at [224, 93] on button "Yes" at bounding box center [224, 90] width 19 height 11
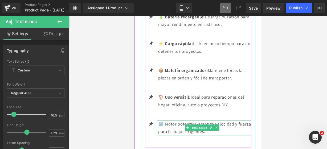
scroll to position [753, 0]
click at [210, 124] on link at bounding box center [211, 127] width 6 height 6
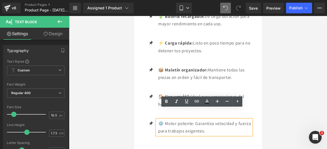
click at [222, 119] on p "⚙️ Motor potente: Garantiza velocidad y fuerza para trabajos exigentes." at bounding box center [204, 126] width 93 height 15
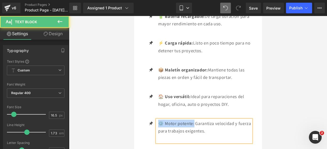
drag, startPoint x: 194, startPoint y: 111, endPoint x: 153, endPoint y: 107, distance: 41.4
click at [153, 107] on ul "Icon 🔋 Batería recargable: De larga duración para mayor rendimiento en cada uso…" at bounding box center [197, 80] width 106 height 134
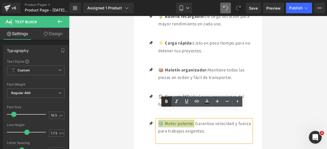
click at [164, 102] on icon at bounding box center [166, 101] width 6 height 6
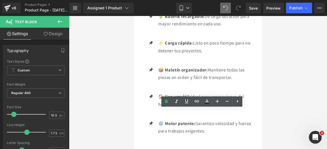
click at [282, 109] on div at bounding box center [198, 82] width 258 height 133
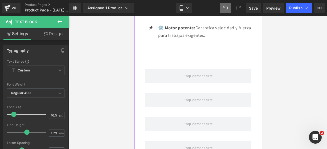
scroll to position [855, 0]
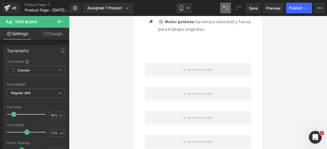
click at [62, 23] on icon at bounding box center [60, 21] width 6 height 6
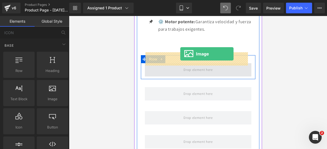
drag, startPoint x: 183, startPoint y: 107, endPoint x: 180, endPoint y: 54, distance: 53.5
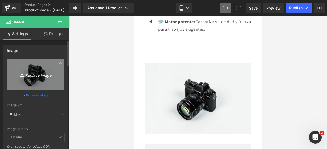
click at [35, 67] on link "Replace Image" at bounding box center [35, 74] width 57 height 31
type input "C:\fakepath\d 4.webp"
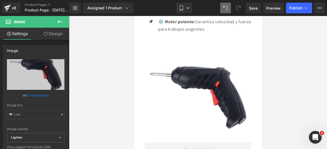
click at [64, 23] on button at bounding box center [60, 22] width 19 height 12
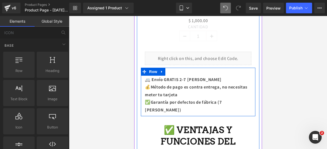
scroll to position [447, 0]
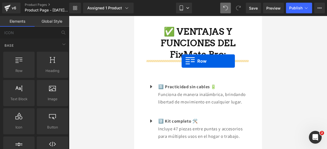
drag, startPoint x: 148, startPoint y: 73, endPoint x: 181, endPoint y: 61, distance: 35.0
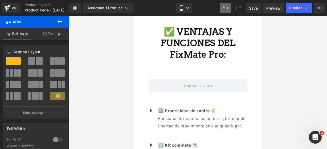
click at [62, 22] on icon at bounding box center [60, 21] width 6 height 6
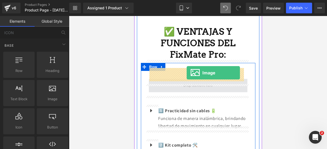
drag, startPoint x: 187, startPoint y: 111, endPoint x: 186, endPoint y: 73, distance: 38.0
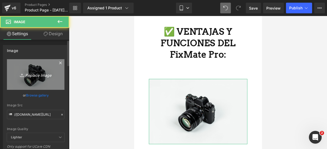
click at [41, 77] on icon "Replace Image" at bounding box center [35, 74] width 43 height 7
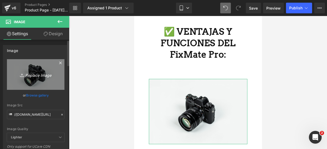
type input "C:\fakepath\d 2.webp"
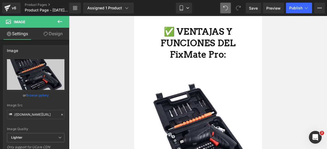
click at [64, 22] on button at bounding box center [60, 22] width 19 height 12
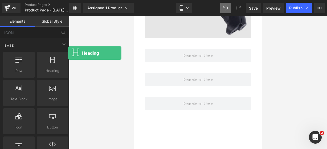
scroll to position [1041, 0]
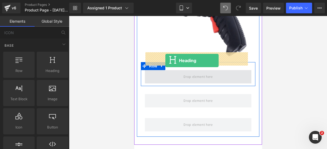
drag, startPoint x: 187, startPoint y: 74, endPoint x: 165, endPoint y: 60, distance: 25.8
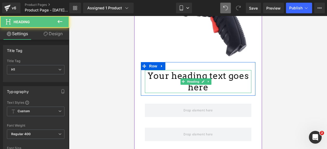
click at [211, 72] on h1 "Your heading text goes here" at bounding box center [197, 81] width 106 height 23
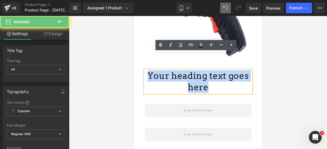
drag, startPoint x: 211, startPoint y: 72, endPoint x: 138, endPoint y: 60, distance: 74.5
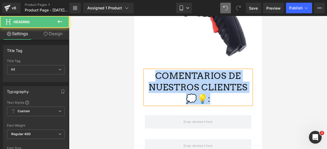
drag, startPoint x: 213, startPoint y: 77, endPoint x: 152, endPoint y: 59, distance: 64.0
click at [152, 70] on h1 "COMENTARIOS DE NUESTROS CLIENTES 💭💡:" at bounding box center [197, 87] width 106 height 34
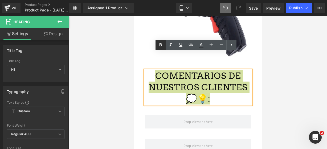
click at [160, 47] on icon at bounding box center [160, 45] width 6 height 6
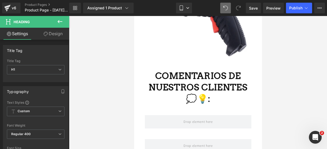
click at [64, 21] on button at bounding box center [60, 22] width 19 height 12
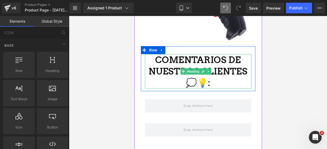
scroll to position [1057, 0]
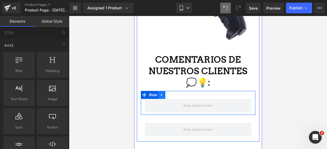
click at [162, 93] on icon at bounding box center [162, 95] width 4 height 4
click at [174, 91] on link at bounding box center [175, 95] width 7 height 8
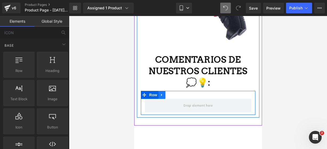
click at [164, 91] on link at bounding box center [161, 95] width 7 height 8
click at [178, 91] on link at bounding box center [175, 95] width 7 height 8
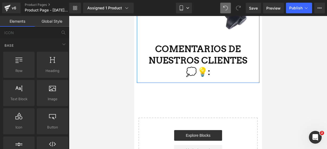
scroll to position [1071, 0]
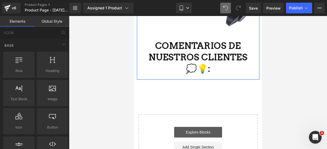
click at [196, 127] on link "Explore Blocks" at bounding box center [198, 132] width 48 height 11
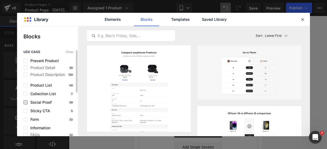
click at [32, 101] on span "Social Proof" at bounding box center [40, 102] width 24 height 4
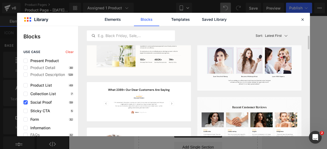
scroll to position [101, 0]
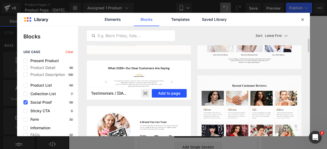
click at [161, 90] on button "Add to page" at bounding box center [169, 93] width 35 height 9
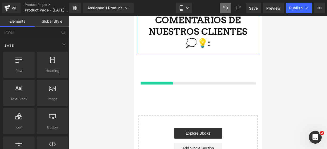
scroll to position [1098, 0]
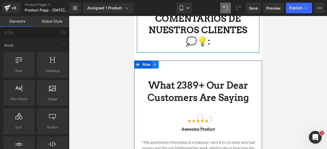
click at [155, 60] on link at bounding box center [154, 64] width 7 height 8
click at [167, 63] on icon at bounding box center [169, 65] width 4 height 4
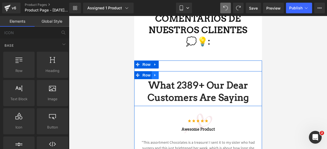
click at [155, 71] on link at bounding box center [154, 75] width 7 height 8
click at [167, 73] on icon at bounding box center [169, 75] width 4 height 4
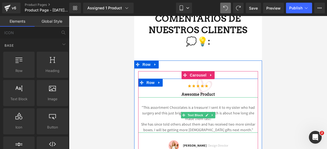
click at [246, 121] on p "She has since told others about them and has received two more similar boxes. I…" at bounding box center [198, 126] width 120 height 11
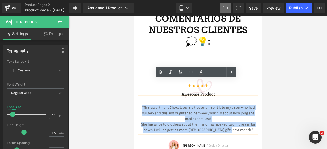
drag, startPoint x: 246, startPoint y: 111, endPoint x: 135, endPoint y: 88, distance: 113.5
click at [135, 88] on div "Icon Icon Icon Icon Icon Icon List Hoz Awesome Product Heading "This assortment…" at bounding box center [198, 112] width 128 height 82
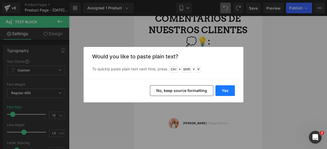
click at [232, 93] on button "Yes" at bounding box center [224, 90] width 19 height 11
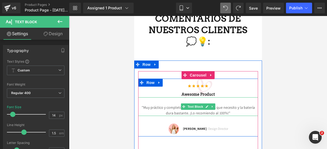
click at [227, 105] on p ""Muy práctico y completo, trae todas las piezas que necesito y la batería dura …" at bounding box center [198, 110] width 120 height 11
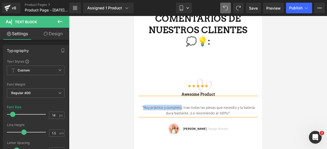
drag, startPoint x: 139, startPoint y: 89, endPoint x: 176, endPoint y: 90, distance: 36.4
click at [176, 105] on p ""Muy práctico y completo, trae todas las piezas que necesito y la batería dura …" at bounding box center [198, 110] width 120 height 11
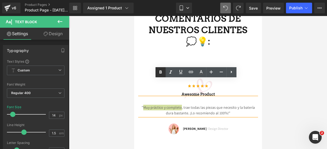
click at [157, 74] on icon at bounding box center [160, 72] width 6 height 6
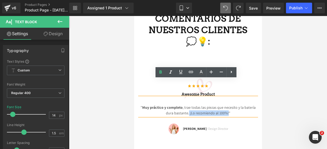
drag, startPoint x: 182, startPoint y: 94, endPoint x: 222, endPoint y: 96, distance: 39.4
click at [222, 105] on p "" Muy práctico y completo , trae todas las piezas que necesito y la batería dur…" at bounding box center [198, 110] width 120 height 11
click at [158, 69] on icon at bounding box center [160, 72] width 6 height 6
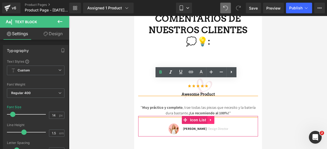
click at [209, 118] on icon at bounding box center [211, 120] width 4 height 4
click at [210, 116] on link at bounding box center [213, 120] width 7 height 8
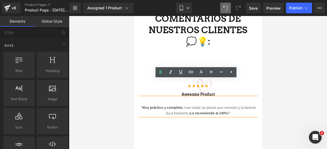
click at [242, 97] on div "" Muy práctico y completo , trae todas las piezas que necesito y la batería dur…" at bounding box center [198, 106] width 120 height 19
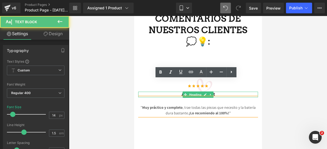
click at [240, 91] on h3 "Awesome Product" at bounding box center [198, 94] width 120 height 6
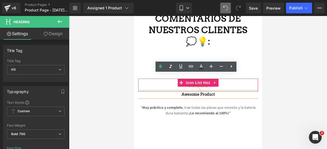
drag, startPoint x: 240, startPoint y: 75, endPoint x: 172, endPoint y: 63, distance: 69.4
click at [172, 78] on div "Icon Icon Icon Icon Icon Icon List Hoz Awesome Product Heading " Muy práctico y…" at bounding box center [198, 96] width 120 height 37
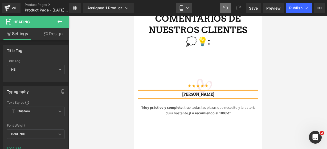
click at [184, 11] on link "Mobile" at bounding box center [184, 8] width 16 height 11
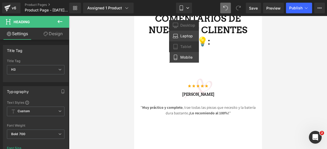
click at [185, 38] on link "Laptop" at bounding box center [184, 36] width 30 height 11
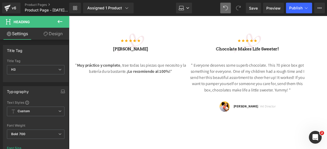
scroll to position [1059, 0]
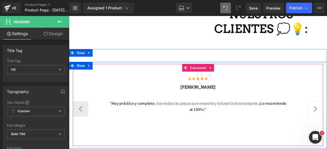
click at [320, 104] on button "›" at bounding box center [324, 112] width 16 height 16
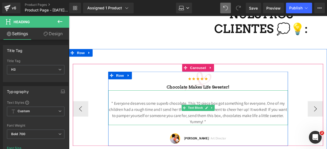
click at [218, 115] on p "" Everyone deserves some superb chocolate. This 70 piece box got something for …" at bounding box center [203, 116] width 186 height 26
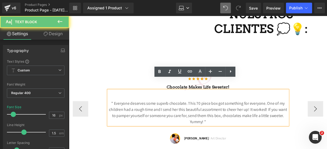
click at [218, 115] on p "" Everyone deserves some superb chocolate. This 70 piece box got something for …" at bounding box center [203, 116] width 186 height 26
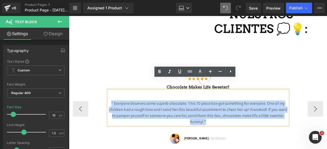
drag, startPoint x: 218, startPoint y: 115, endPoint x: 104, endPoint y: 87, distance: 117.2
click at [104, 87] on div "Icon Icon Icon Icon Icon Icon List Hoz Chocolate makes Life sweeter! Heading " …" at bounding box center [202, 111] width 259 height 77
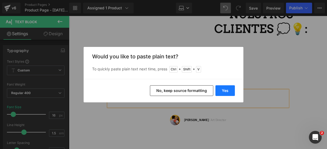
click at [226, 88] on button "Yes" at bounding box center [224, 90] width 19 height 11
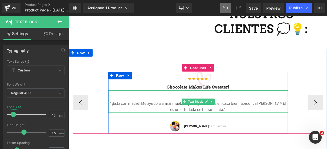
click at [227, 103] on p ""¡Está con madre! Me ayudó a armar muebles y arreglar cositas en casa bien rápi…" at bounding box center [203, 109] width 186 height 13
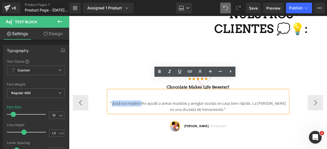
drag, startPoint x: 116, startPoint y: 95, endPoint x: 147, endPoint y: 96, distance: 31.1
click at [147, 103] on p ""¡Está con madre! Me ayudó a armar muebles y arreglar cositas en casa bien rápi…" at bounding box center [203, 109] width 186 height 13
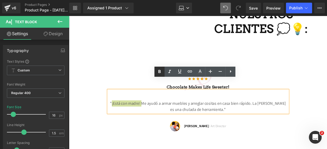
click at [159, 72] on icon at bounding box center [159, 71] width 6 height 6
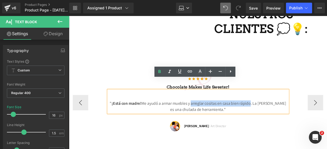
drag, startPoint x: 198, startPoint y: 94, endPoint x: 259, endPoint y: 94, distance: 60.6
click at [259, 103] on p "" ¡Está con madre! Me ayudó a armar muebles y arreglar cositas en casa bien ráp…" at bounding box center [203, 109] width 186 height 13
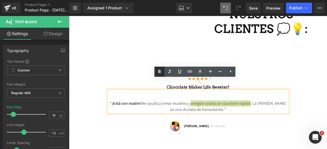
click at [162, 68] on icon at bounding box center [159, 71] width 6 height 6
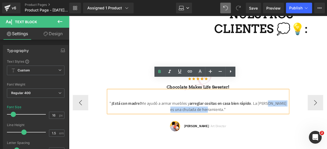
drag, startPoint x: 277, startPoint y: 95, endPoint x: 221, endPoint y: 100, distance: 56.3
click at [221, 103] on p "" ¡Está con madre! Me ayudó a armar muebles y arreglar cositas en casa bien ráp…" at bounding box center [203, 109] width 186 height 13
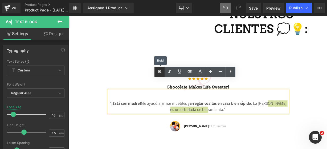
click at [164, 71] on link at bounding box center [159, 71] width 10 height 10
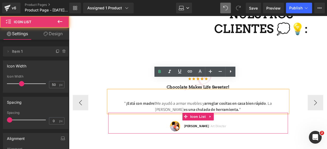
click at [224, 116] on div "Image [PERSON_NAME] / Art Director Text Block Icon List" at bounding box center [203, 127] width 186 height 22
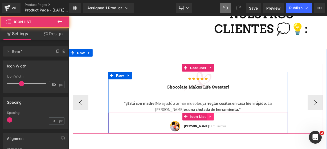
click at [214, 118] on icon at bounding box center [216, 120] width 4 height 4
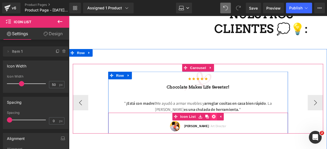
click at [217, 118] on icon at bounding box center [219, 120] width 4 height 4
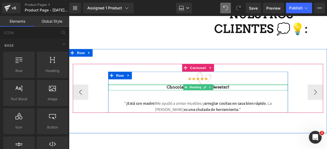
click at [242, 86] on div at bounding box center [203, 86] width 186 height 1
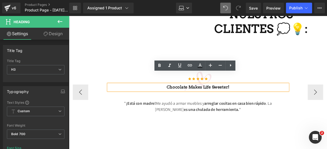
drag, startPoint x: 239, startPoint y: 76, endPoint x: 170, endPoint y: 79, distance: 69.5
click at [170, 86] on h3 "Chocolate makes Life sweeter!" at bounding box center [203, 89] width 186 height 6
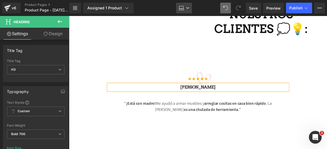
click at [183, 6] on icon at bounding box center [180, 7] width 5 height 5
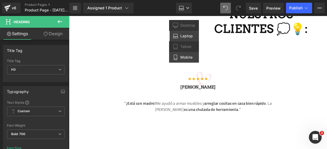
click at [184, 55] on link "Mobile" at bounding box center [184, 57] width 30 height 11
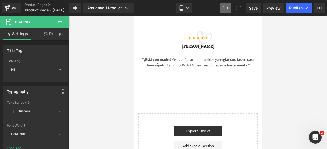
scroll to position [1147, 0]
click at [57, 17] on button at bounding box center [60, 22] width 19 height 12
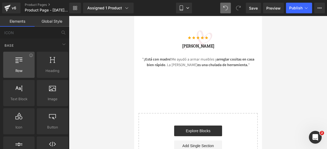
click at [22, 69] on span "Row" at bounding box center [19, 71] width 28 height 6
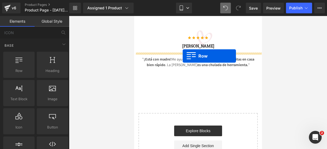
drag, startPoint x: 156, startPoint y: 85, endPoint x: 182, endPoint y: 56, distance: 39.3
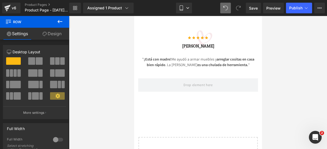
click at [64, 19] on button at bounding box center [60, 22] width 19 height 12
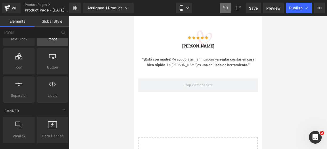
scroll to position [60, 0]
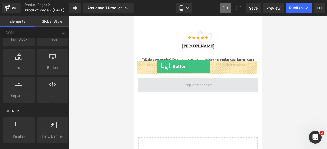
drag, startPoint x: 184, startPoint y: 82, endPoint x: 157, endPoint y: 66, distance: 31.2
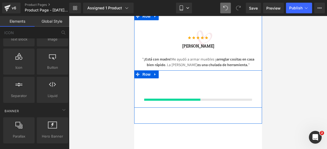
click at [186, 81] on div "Icon Icon Icon Icon Icon Icon List Hoz [PERSON_NAME] Heading " Muy práctico y c…" at bounding box center [198, 67] width 128 height 111
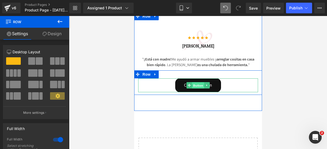
click at [201, 82] on span "Button" at bounding box center [197, 85] width 12 height 6
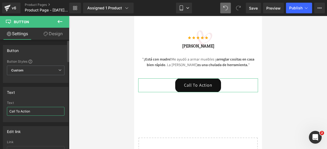
click at [38, 112] on input "Call To Action" at bounding box center [35, 111] width 57 height 9
type input "C"
click at [41, 111] on input "¡COMPRA YA!" at bounding box center [35, 111] width 57 height 9
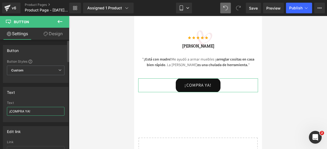
paste input "🤩🔥"
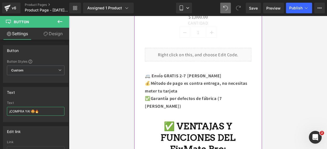
scroll to position [341, 0]
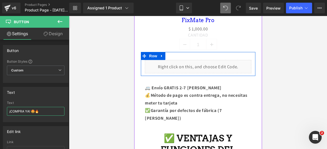
click at [205, 60] on div "Liquid" at bounding box center [197, 66] width 106 height 13
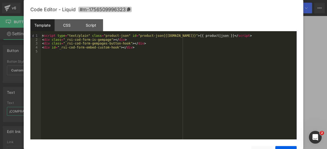
click at [128, 10] on icon at bounding box center [128, 9] width 3 height 4
type input "¡COMPRA YA! 🤩🔥"
click at [284, 147] on button "Save" at bounding box center [285, 151] width 21 height 11
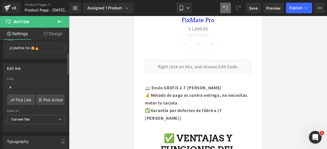
scroll to position [62, 0]
click at [30, 86] on input "#" at bounding box center [35, 88] width 57 height 9
paste input "#m-1756509996323"
click at [14, 86] on input "##m-1756509996323" at bounding box center [35, 88] width 57 height 9
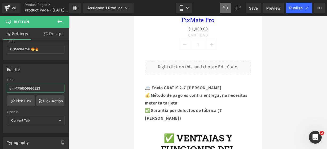
type input "#m-1756509996323"
click at [61, 18] on icon at bounding box center [60, 21] width 6 height 6
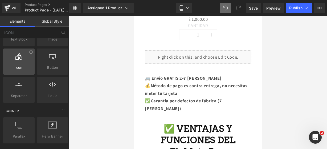
scroll to position [0, 0]
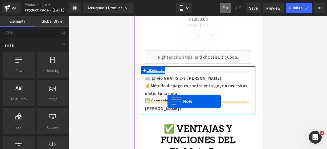
drag, startPoint x: 153, startPoint y: 80, endPoint x: 167, endPoint y: 101, distance: 25.5
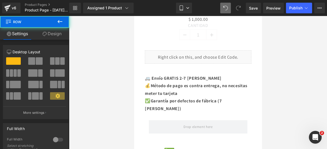
click at [62, 21] on icon at bounding box center [60, 21] width 6 height 6
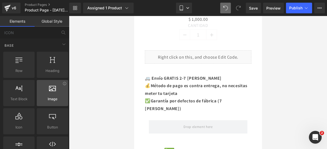
scroll to position [35, 0]
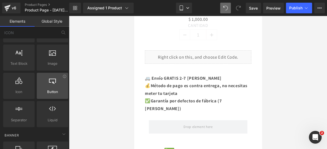
click at [51, 85] on div at bounding box center [52, 83] width 28 height 12
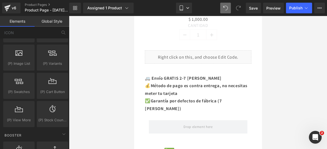
scroll to position [630, 0]
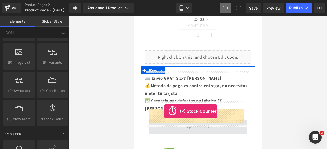
drag, startPoint x: 188, startPoint y: 120, endPoint x: 164, endPoint y: 111, distance: 26.0
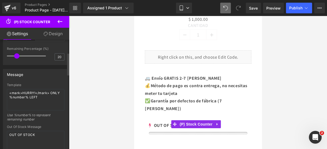
scroll to position [63, 0]
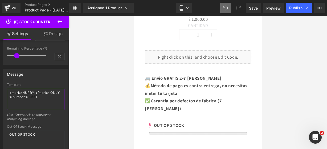
drag, startPoint x: 43, startPoint y: 96, endPoint x: -12, endPoint y: 49, distance: 72.5
click at [0, 49] on html "(P) Stock Counter You are previewing how the will restyle your page. You can no…" at bounding box center [163, 74] width 327 height 149
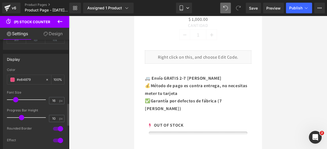
scroll to position [310, 0]
type textarea "¡¡CORRE!! SOLO QUEDAN 17"
click at [13, 77] on span at bounding box center [12, 79] width 4 height 4
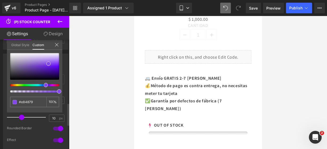
click at [44, 83] on div at bounding box center [34, 72] width 49 height 39
click at [57, 45] on icon at bounding box center [57, 45] width 4 height 4
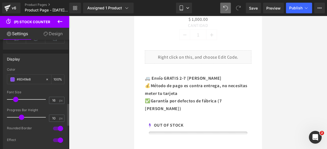
click at [62, 21] on icon at bounding box center [60, 21] width 6 height 6
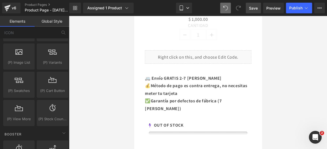
click at [255, 6] on span "Save" at bounding box center [253, 8] width 9 height 6
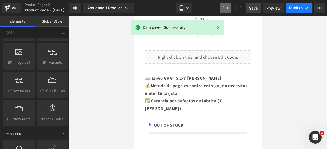
click at [293, 9] on span "Publish" at bounding box center [295, 8] width 13 height 4
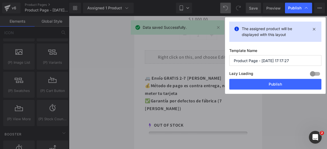
drag, startPoint x: 291, startPoint y: 59, endPoint x: 195, endPoint y: 67, distance: 96.3
click at [195, 67] on div "Publish The assigned product will be displayed with this layout Template Name P…" at bounding box center [163, 74] width 327 height 149
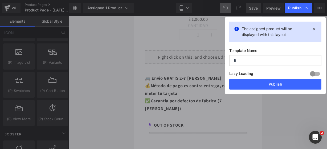
type input "f"
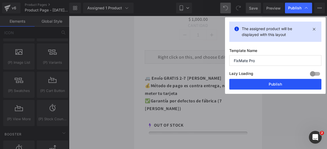
type input "FixMate Pro"
click at [238, 80] on button "Publish" at bounding box center [275, 84] width 92 height 11
